Goal: Task Accomplishment & Management: Use online tool/utility

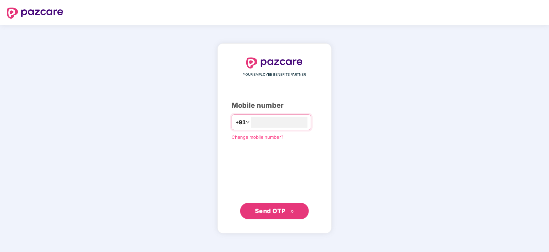
type input "**********"
click at [274, 209] on span "Send OTP" at bounding box center [270, 210] width 31 height 7
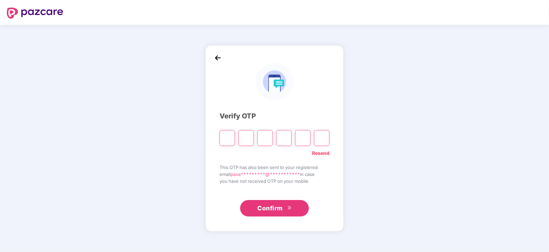
type input "*"
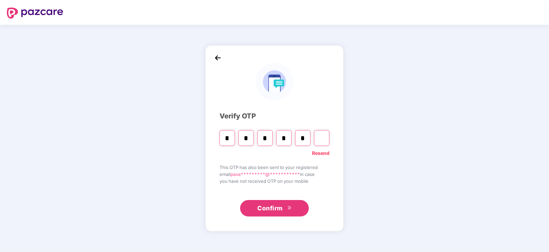
type input "*"
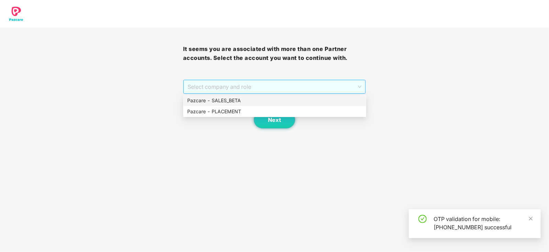
click at [308, 93] on div "Select company and role" at bounding box center [275, 87] width 182 height 14
click at [284, 109] on div "Pazcare - PLACEMENT" at bounding box center [274, 112] width 175 height 8
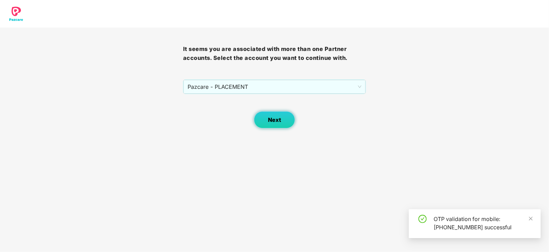
click at [281, 115] on button "Next" at bounding box center [274, 119] width 41 height 17
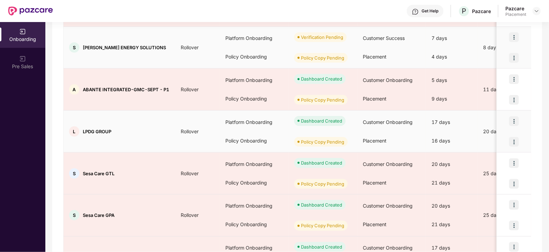
scroll to position [323, 0]
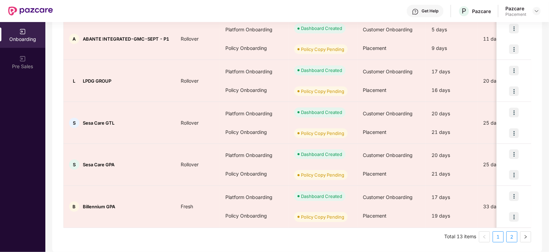
click at [512, 231] on link "2" at bounding box center [512, 236] width 10 height 10
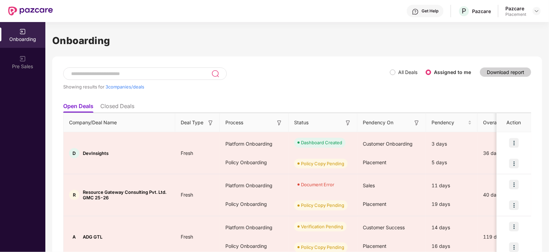
scroll to position [31, 0]
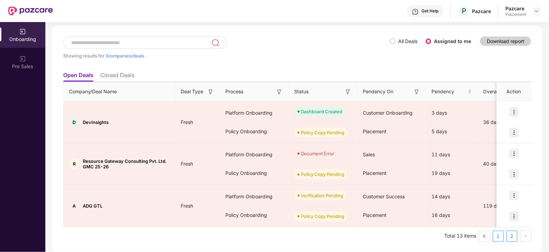
click at [495, 234] on link "1" at bounding box center [498, 236] width 10 height 10
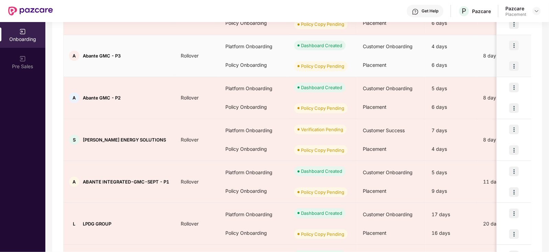
scroll to position [183, 0]
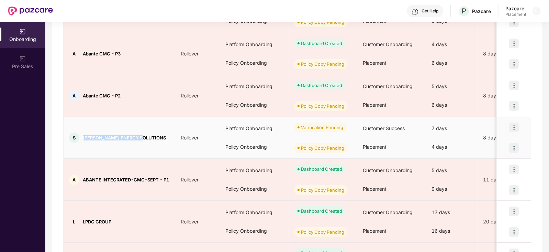
drag, startPoint x: 144, startPoint y: 138, endPoint x: 82, endPoint y: 138, distance: 61.2
click at [82, 138] on div "S [PERSON_NAME] ENERGY SOLUTIONS" at bounding box center [120, 137] width 112 height 10
copy span "[PERSON_NAME] ENERGY SOLUTIONS"
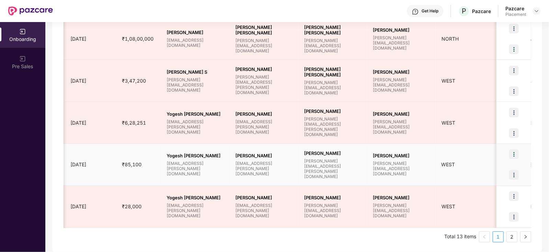
scroll to position [0, 554]
